Goal: Task Accomplishment & Management: Complete application form

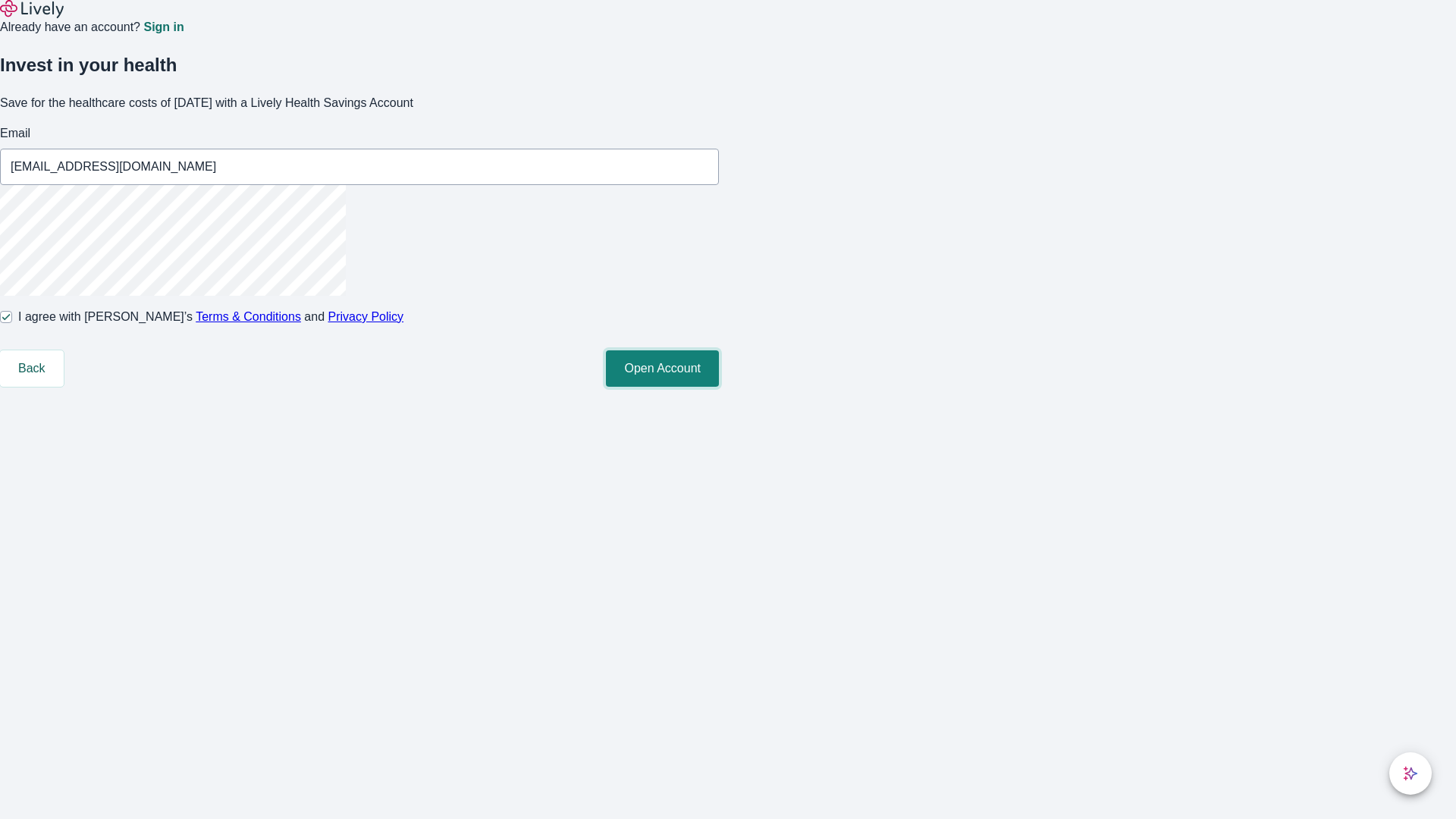
click at [719, 386] on button "Open Account" at bounding box center [663, 368] width 113 height 36
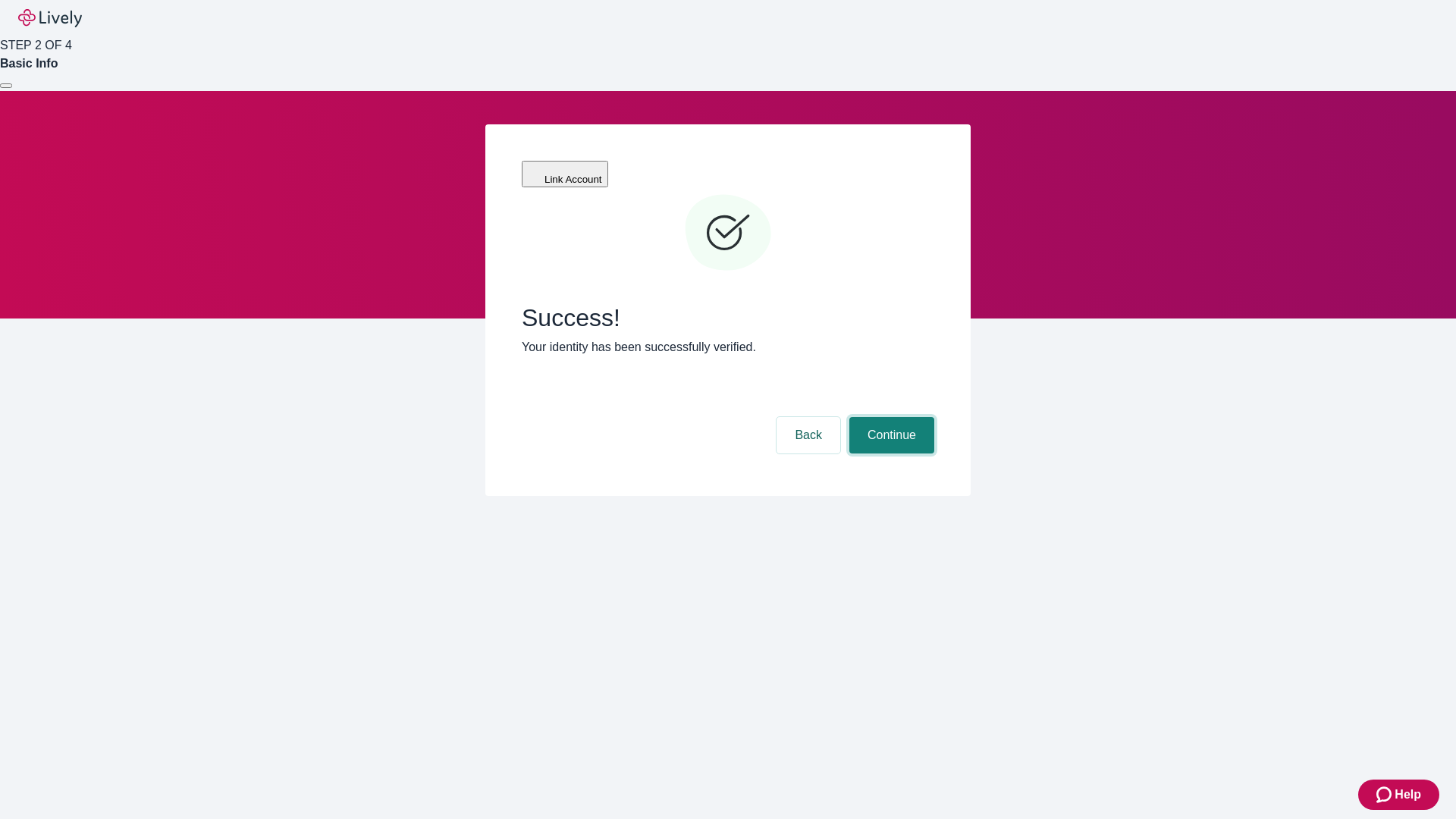
click at [890, 417] on button "Continue" at bounding box center [892, 435] width 85 height 36
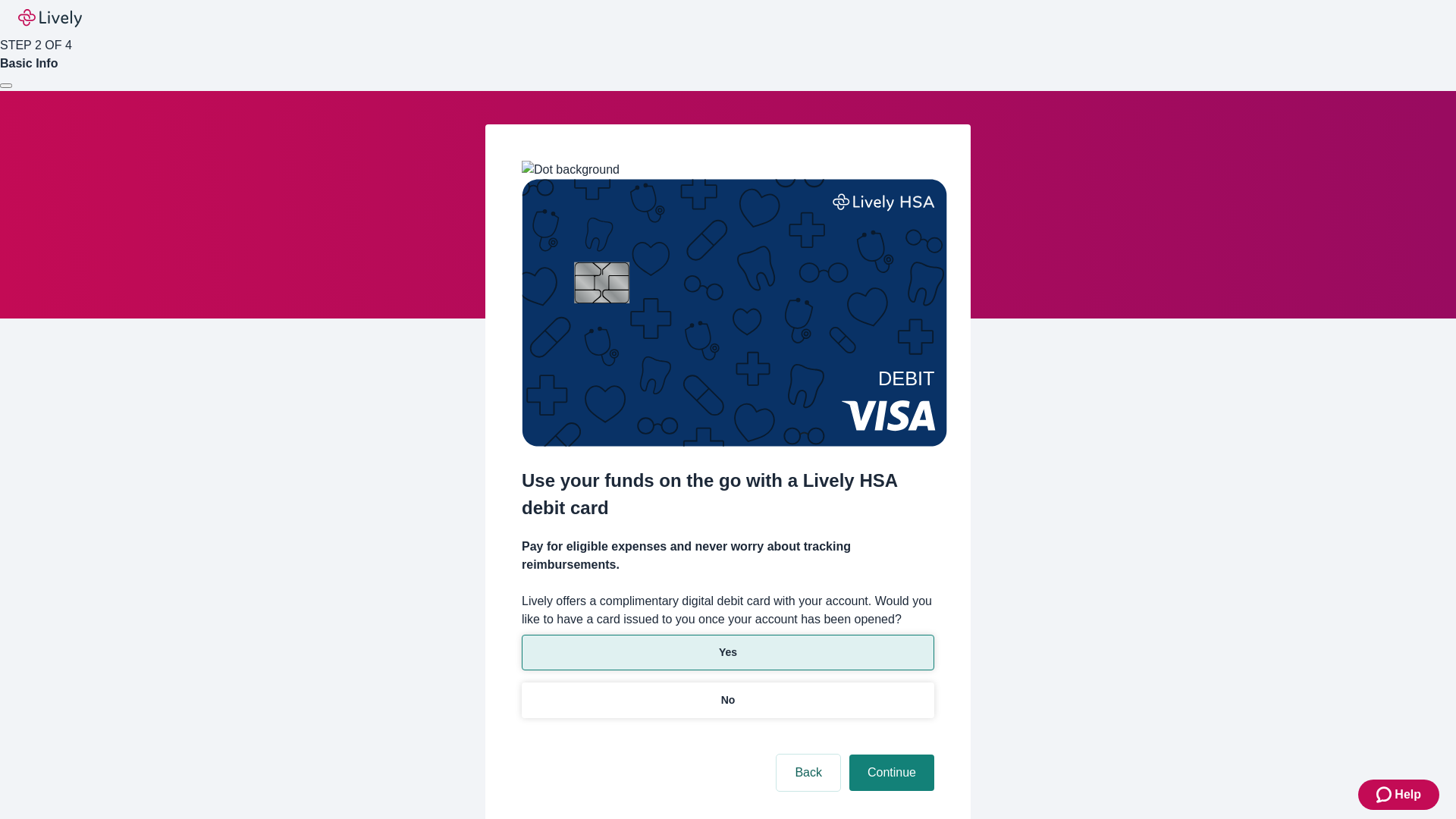
click at [727, 644] on p "Yes" at bounding box center [728, 652] width 19 height 16
click at [890, 754] on button "Continue" at bounding box center [892, 772] width 85 height 36
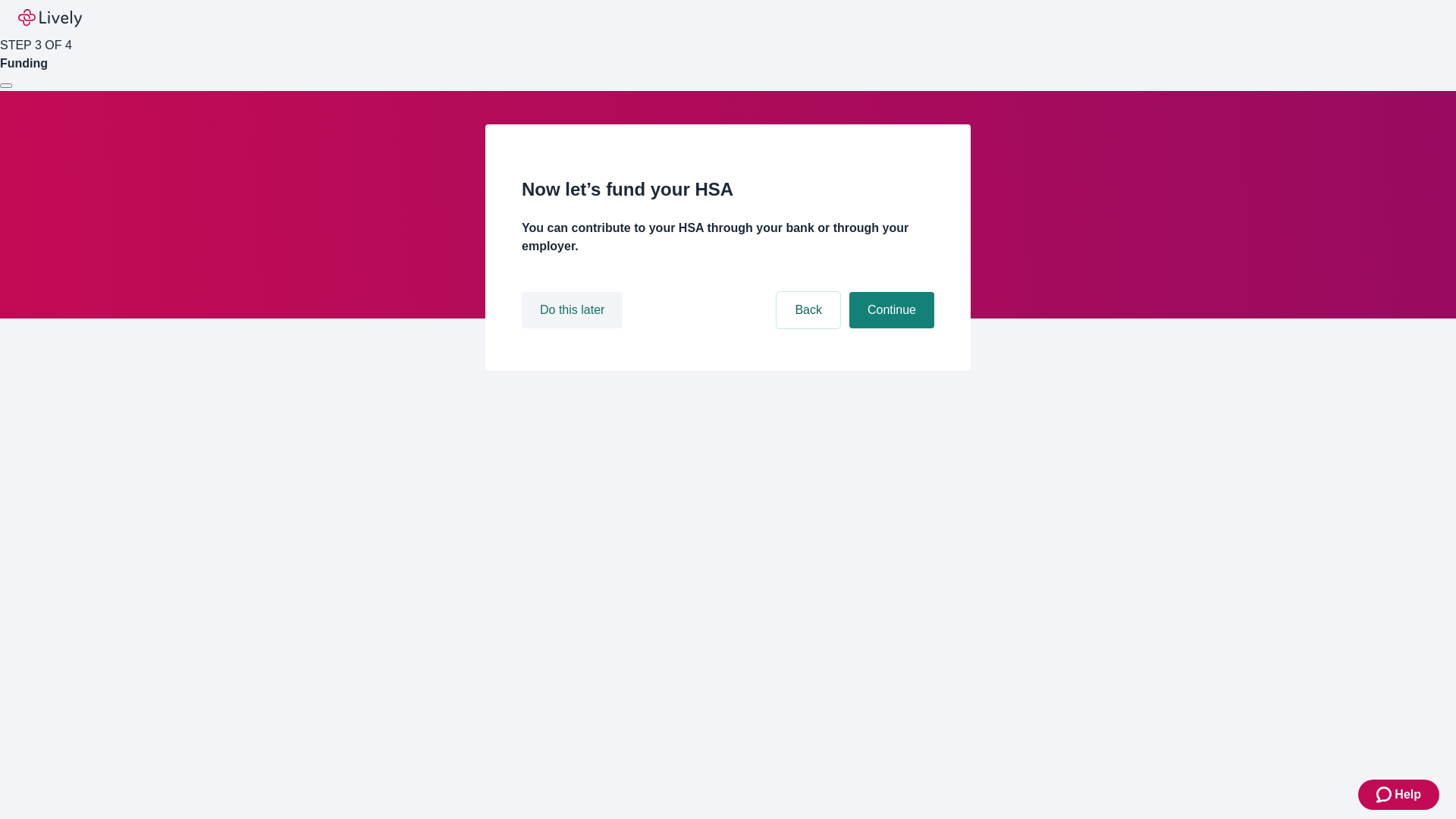
click at [574, 328] on button "Do this later" at bounding box center [572, 310] width 101 height 36
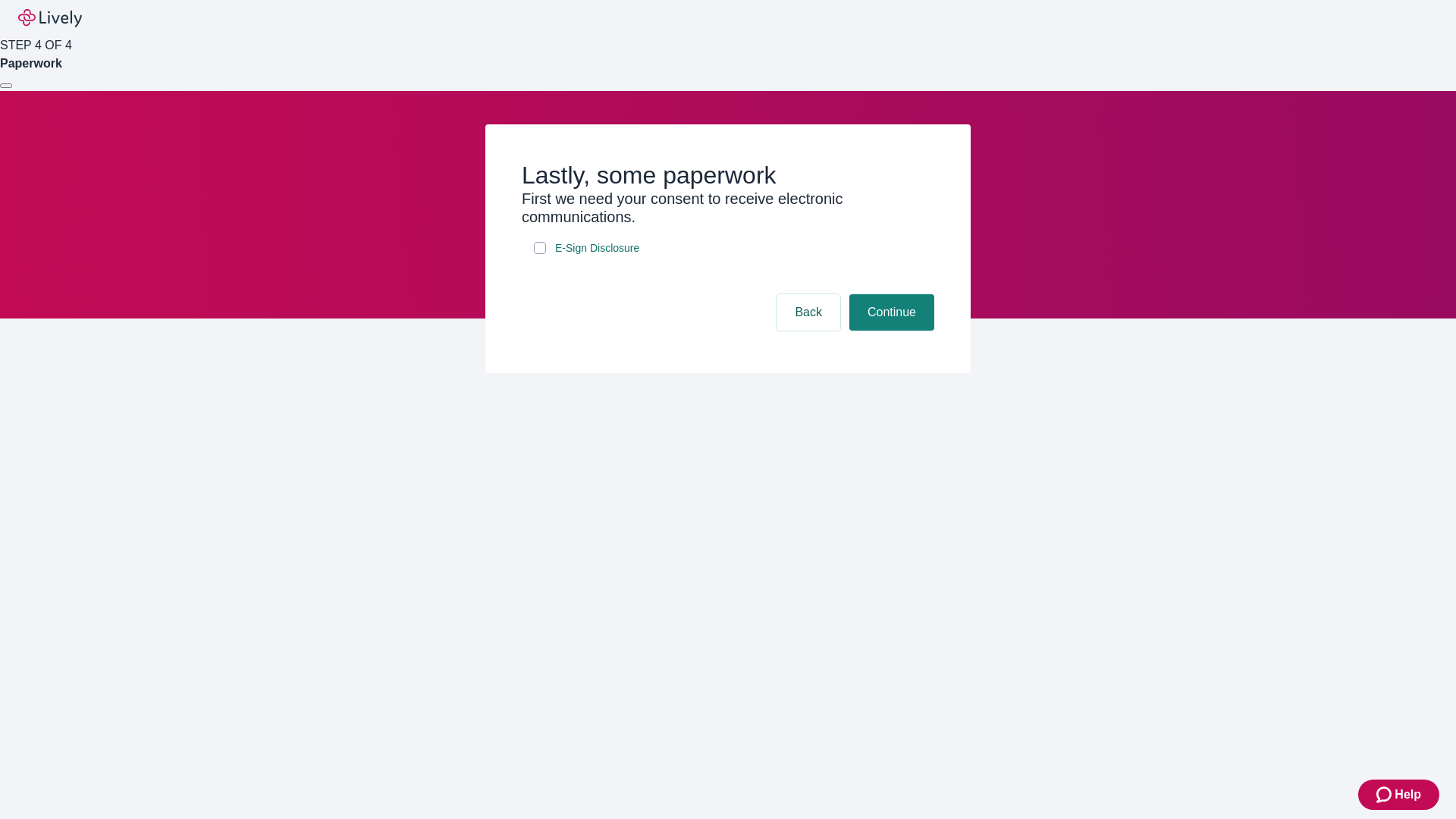
click at [540, 254] on input "E-Sign Disclosure" at bounding box center [540, 248] width 12 height 12
checkbox input "true"
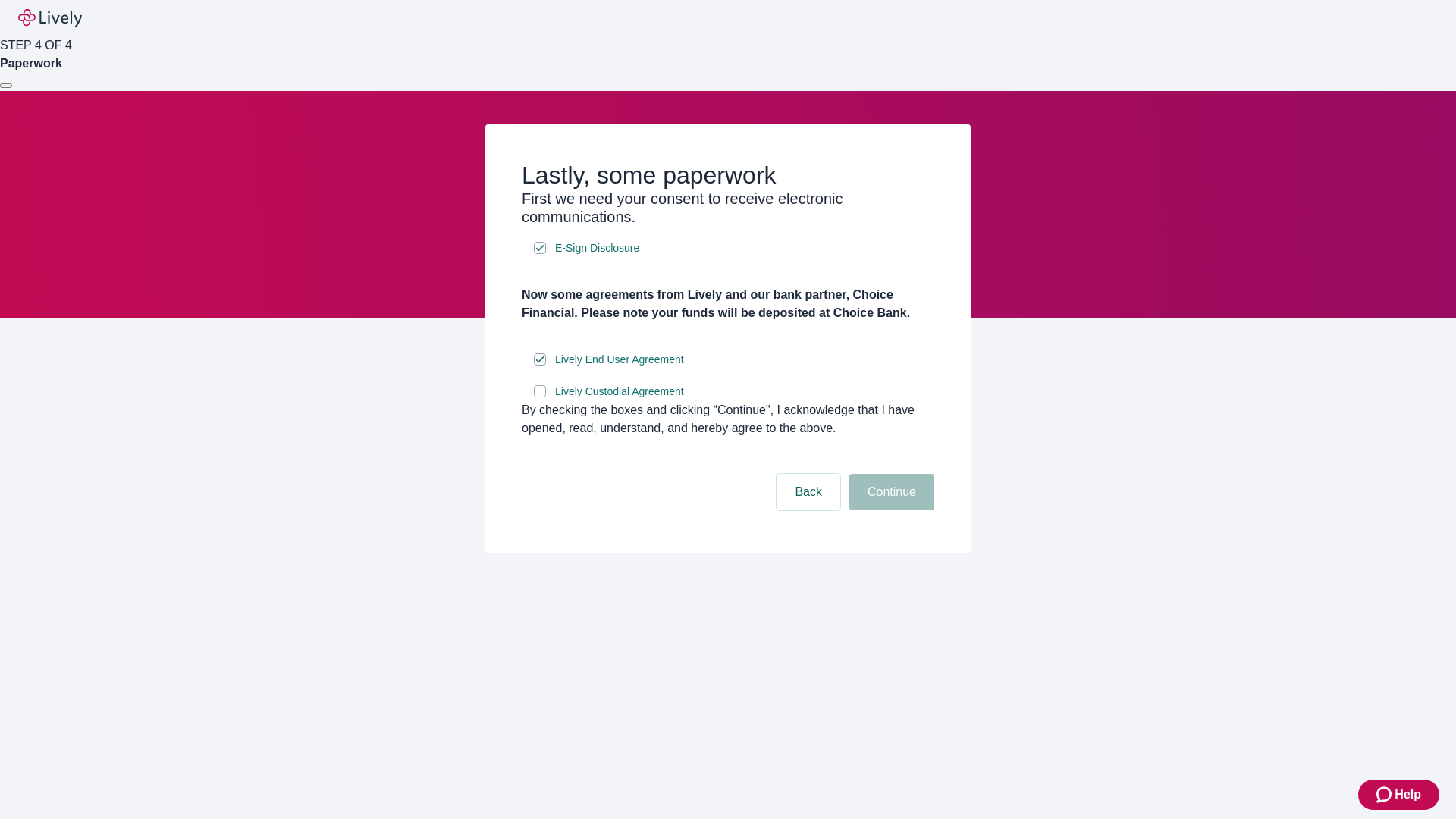
click at [540, 397] on input "Lively Custodial Agreement" at bounding box center [540, 392] width 12 height 12
checkbox input "true"
click at [890, 510] on button "Continue" at bounding box center [892, 492] width 85 height 36
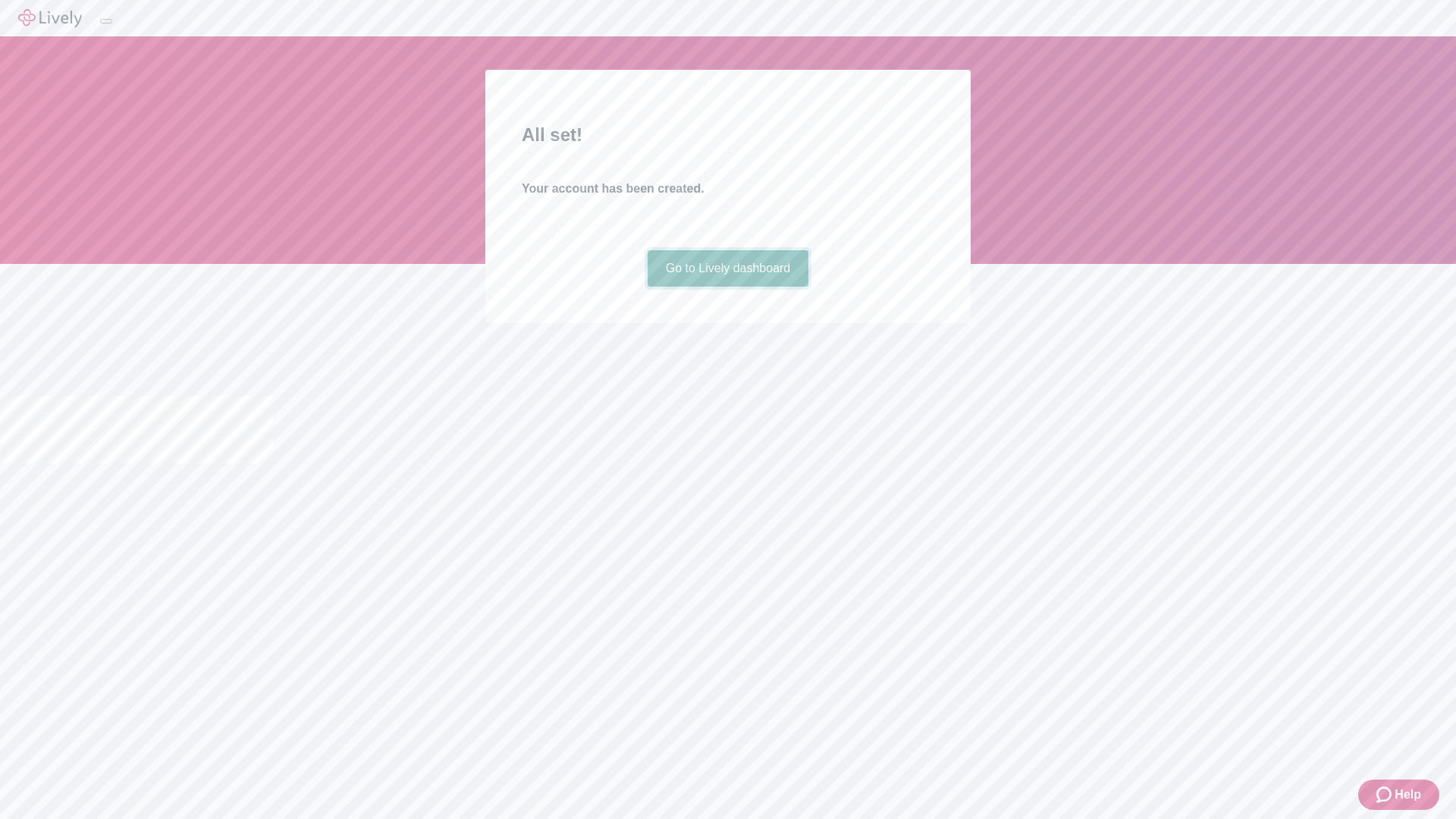
click at [727, 286] on link "Go to Lively dashboard" at bounding box center [728, 268] width 162 height 36
